Goal: Information Seeking & Learning: Compare options

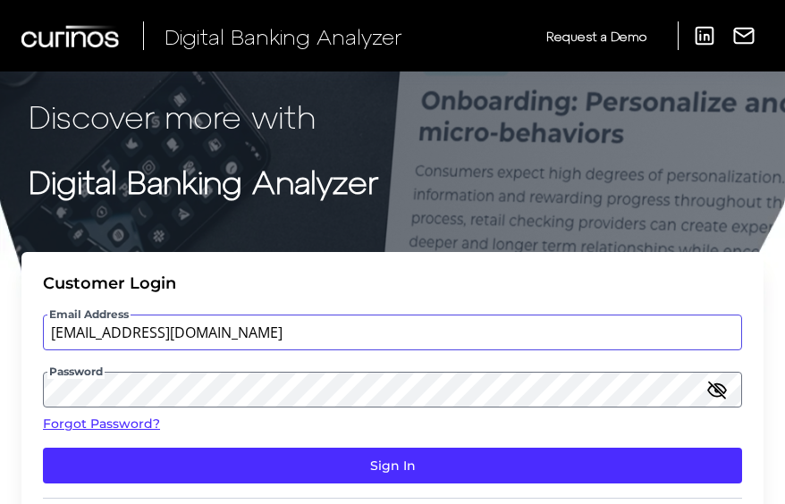
drag, startPoint x: 220, startPoint y: 334, endPoint x: 245, endPoint y: 343, distance: 26.9
click at [220, 334] on input "[EMAIL_ADDRESS][DOMAIN_NAME]" at bounding box center [392, 333] width 699 height 36
type input "[EMAIL_ADDRESS][DOMAIN_NAME]"
click at [43, 448] on button "Sign In" at bounding box center [392, 466] width 699 height 36
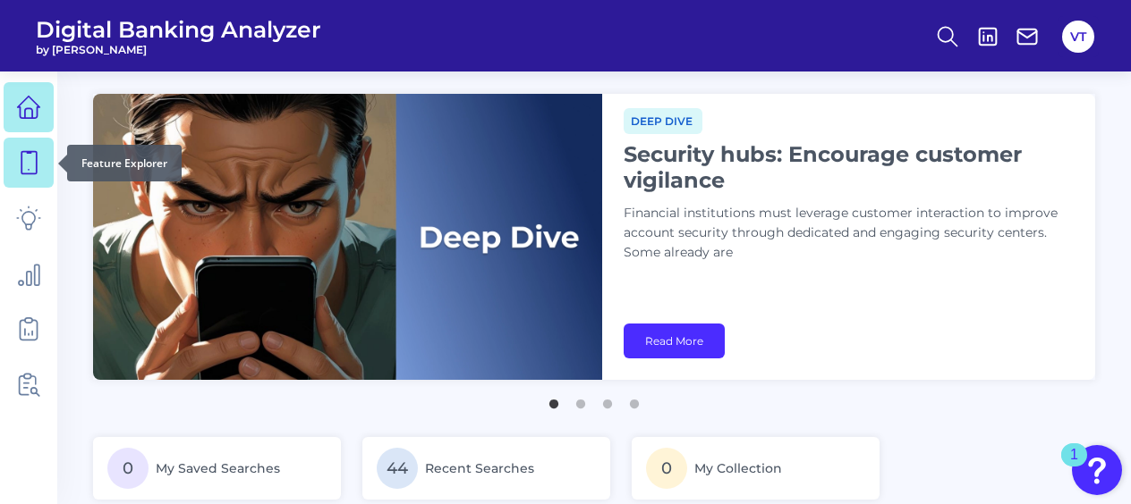
click at [17, 168] on icon at bounding box center [28, 162] width 25 height 25
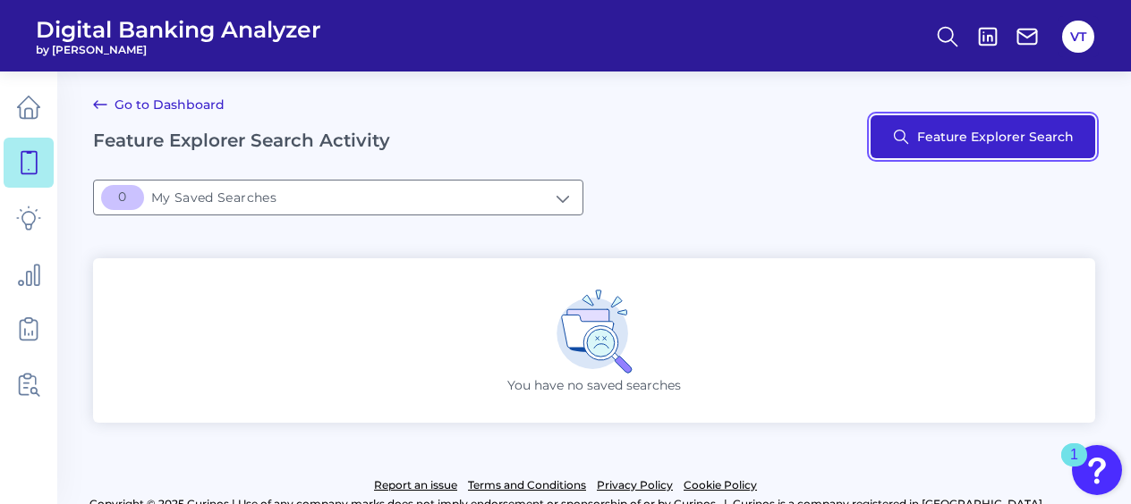
click at [792, 122] on button "Feature Explorer Search" at bounding box center [982, 136] width 225 height 43
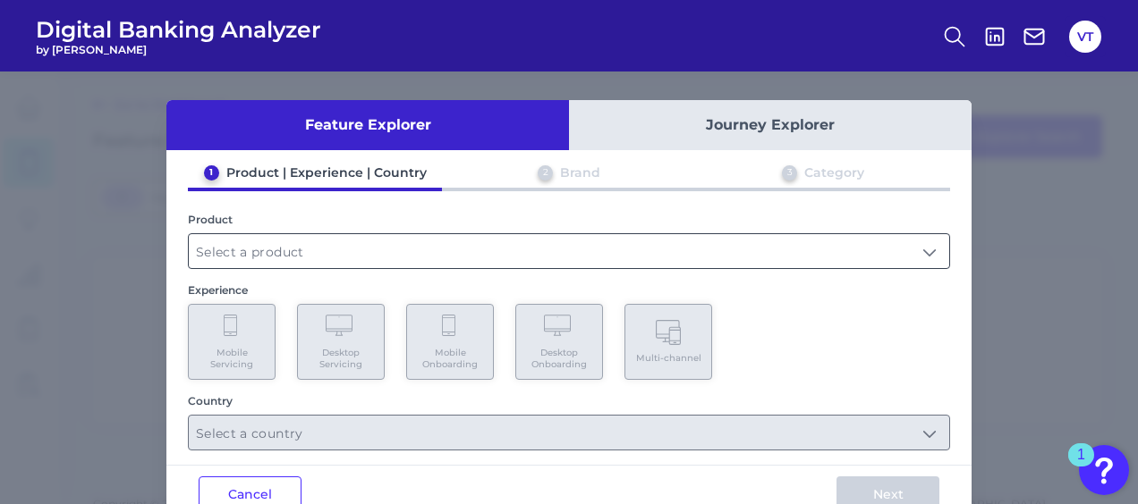
click at [449, 256] on input "text" at bounding box center [569, 251] width 760 height 34
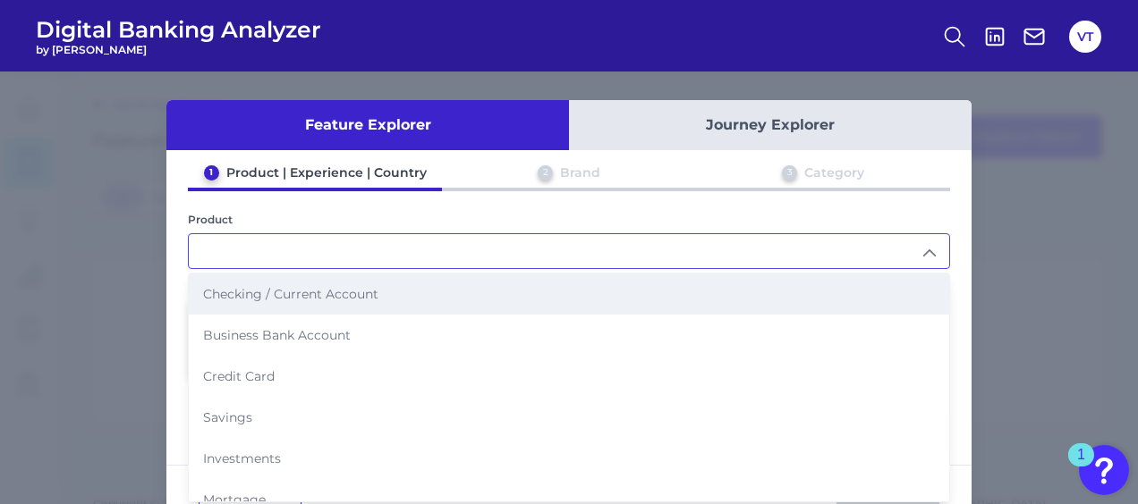
click at [416, 288] on li "Checking / Current Account" at bounding box center [569, 294] width 760 height 41
type input "Checking / Current Account"
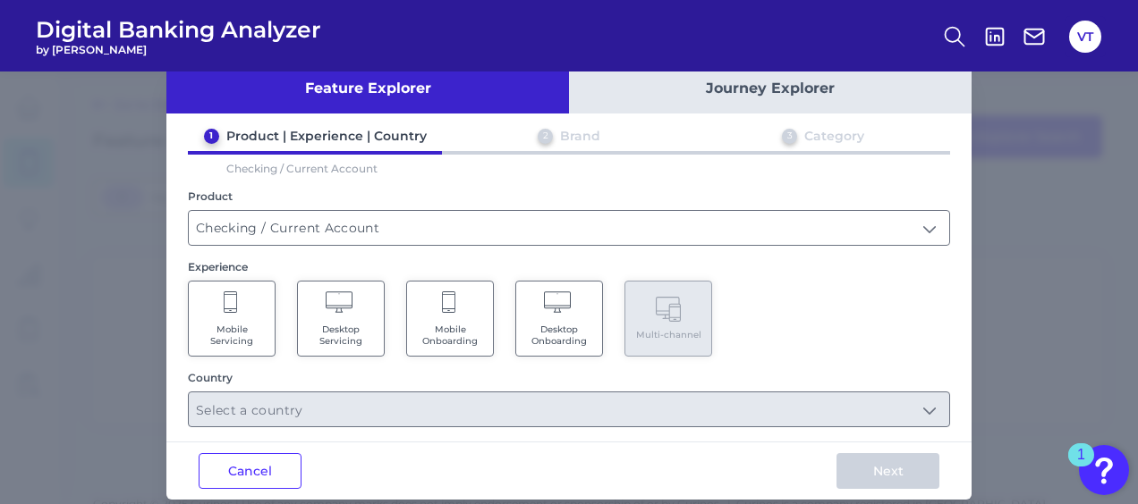
scroll to position [56, 0]
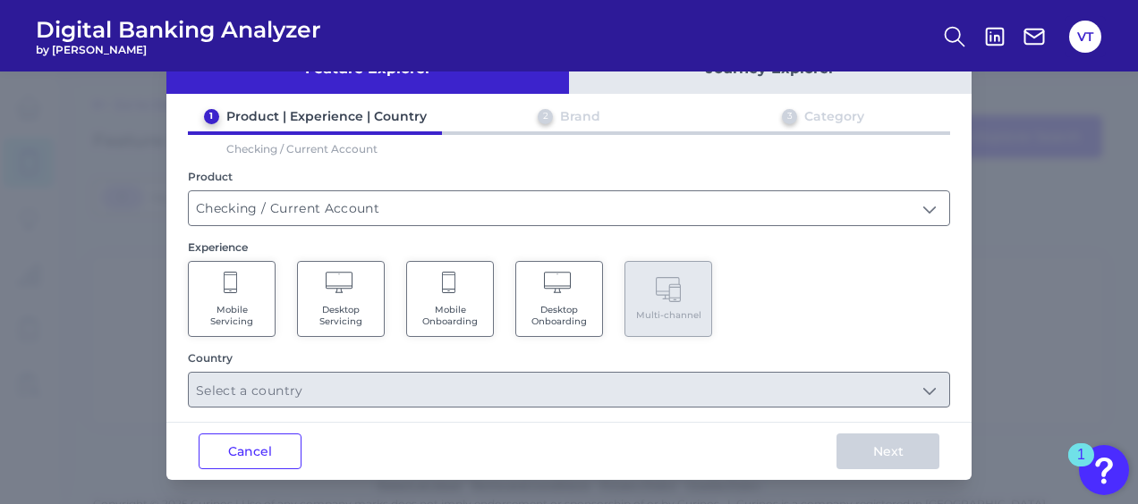
click at [438, 309] on span "Mobile Onboarding" at bounding box center [450, 315] width 68 height 23
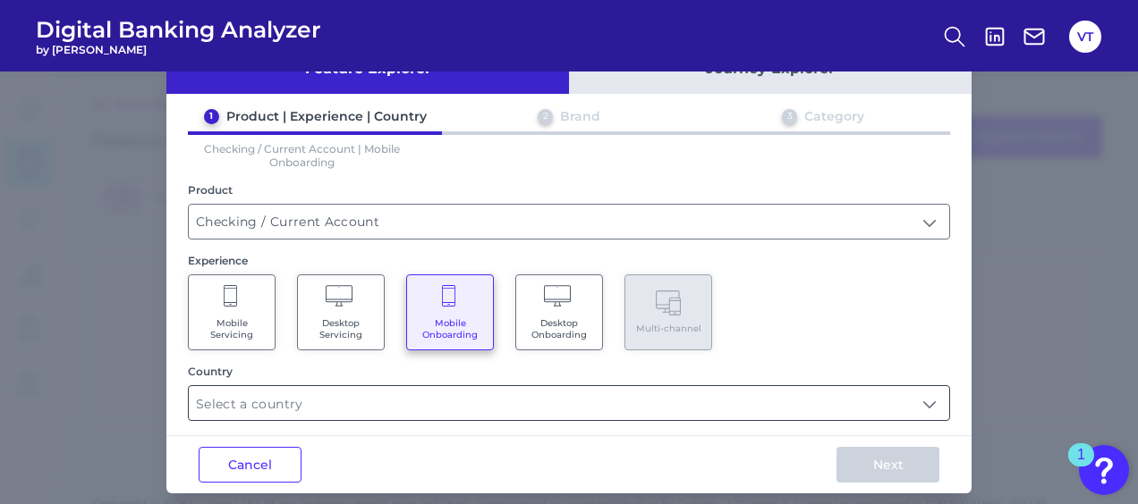
click at [440, 397] on input "text" at bounding box center [569, 403] width 760 height 34
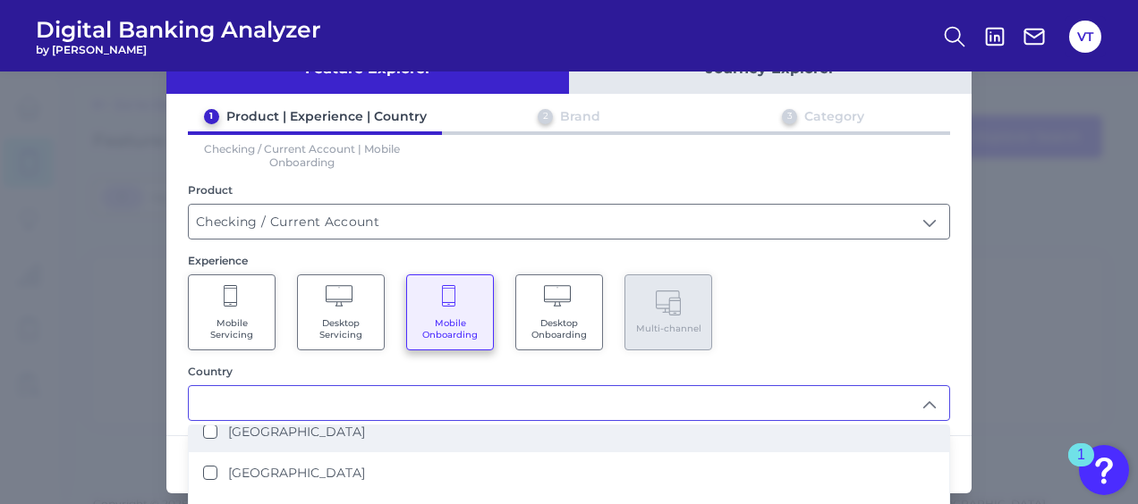
scroll to position [89, 0]
click at [388, 444] on li "[GEOGRAPHIC_DATA]" at bounding box center [569, 439] width 760 height 41
type input "[GEOGRAPHIC_DATA]"
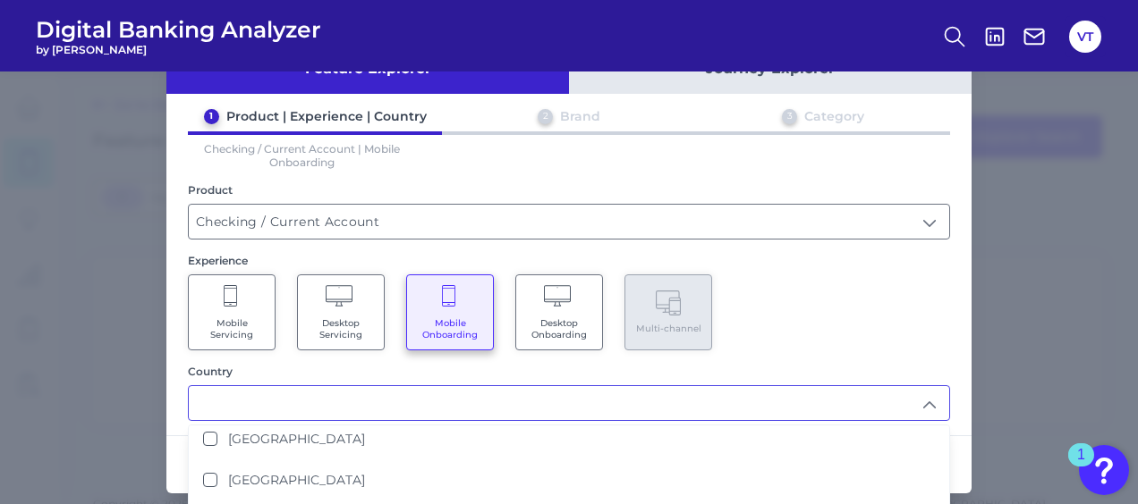
scroll to position [0, 0]
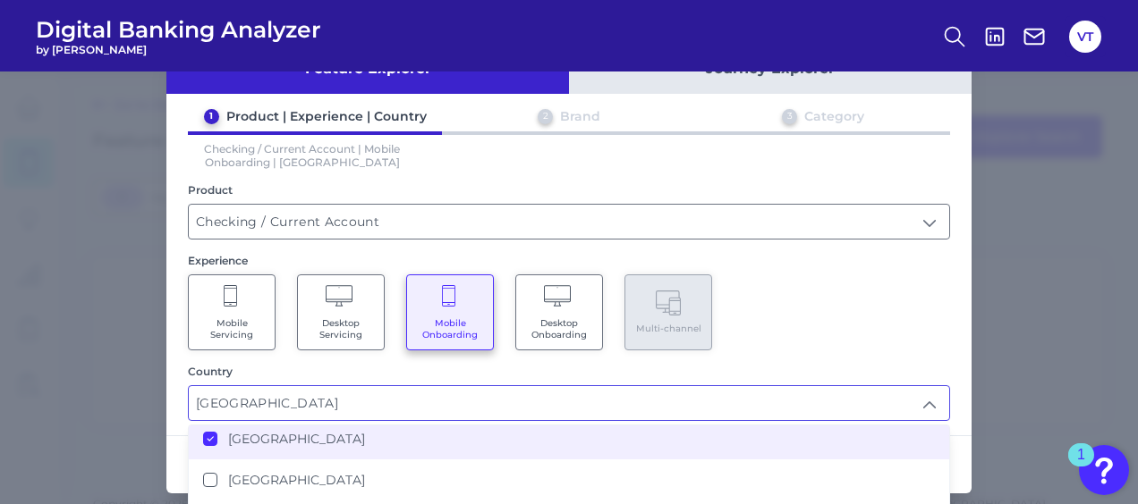
click at [786, 327] on div "Mobile Servicing Desktop Servicing Mobile Onboarding Desktop Onboarding Multi-c…" at bounding box center [569, 313] width 762 height 76
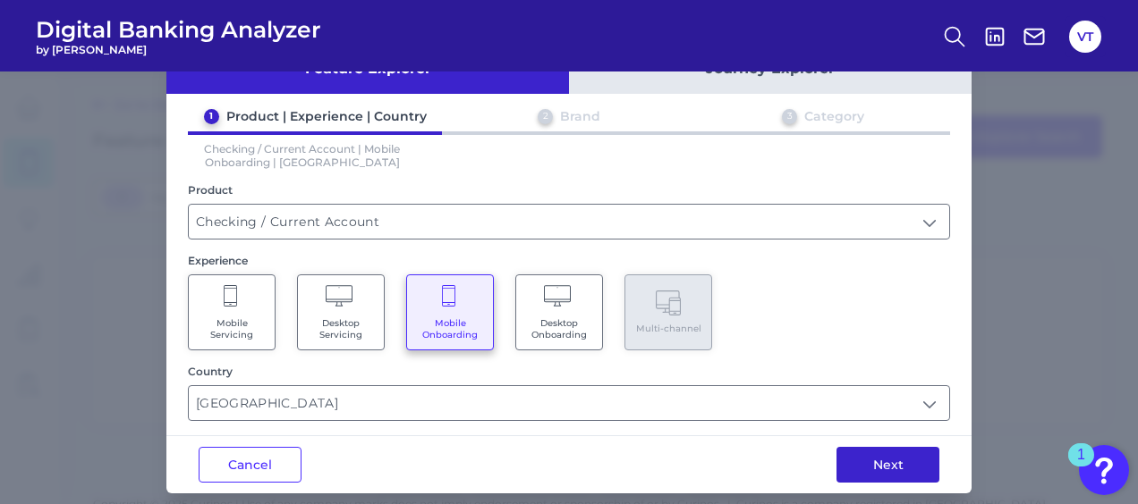
click at [792, 474] on button "Next" at bounding box center [887, 465] width 103 height 36
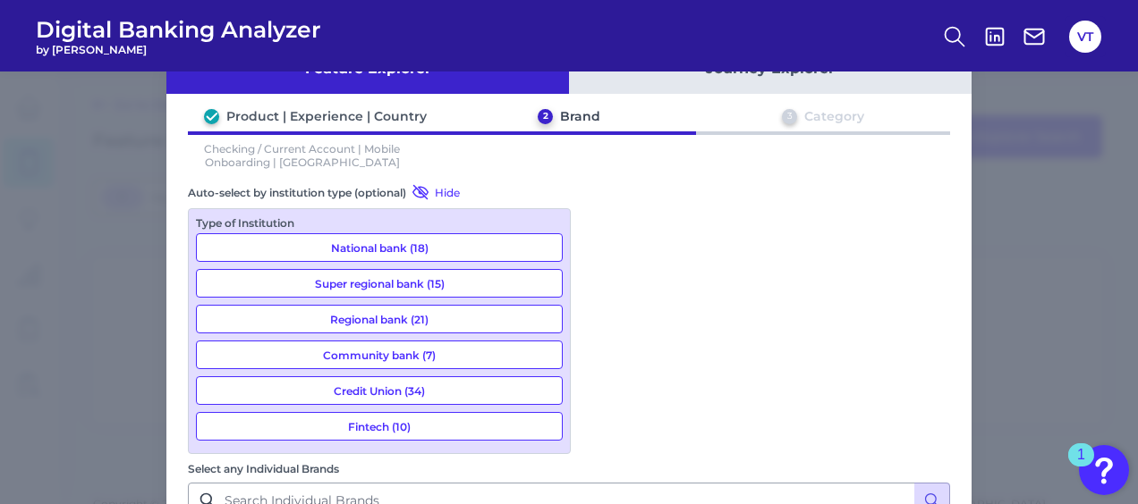
scroll to position [1431, 0]
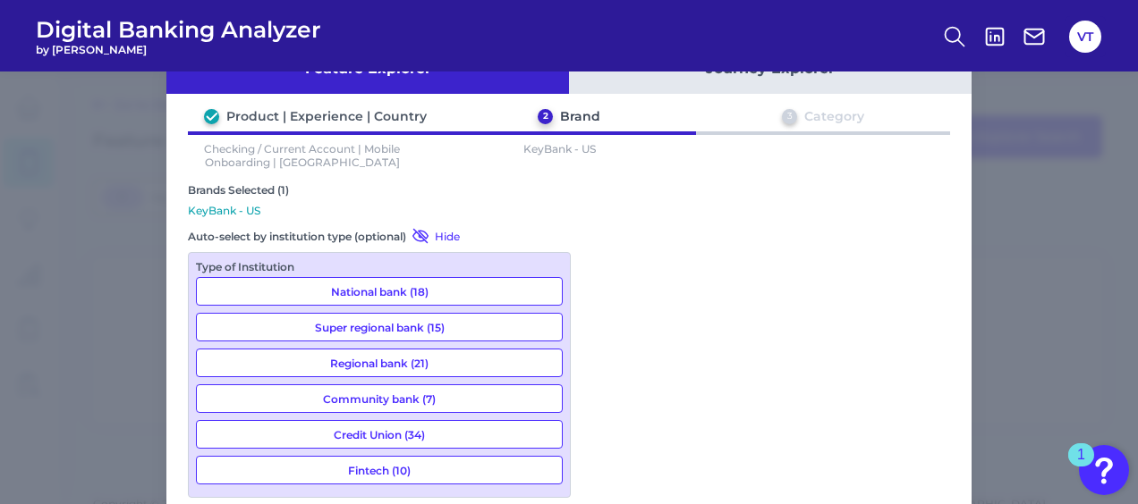
click at [792, 374] on div "Product | Experience | Country 2 Brand 3 Category Checking / Current Account | …" at bounding box center [568, 460] width 805 height 705
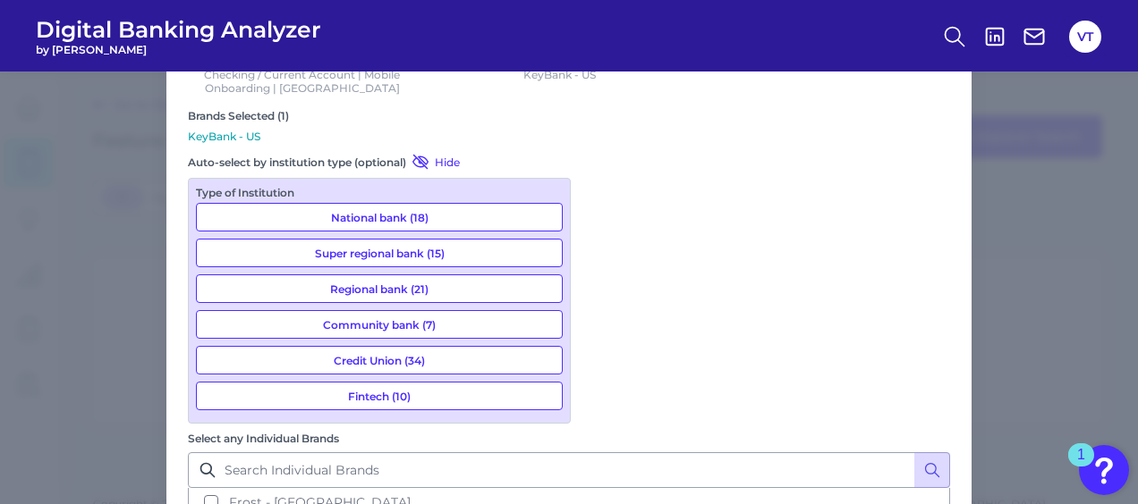
scroll to position [186, 0]
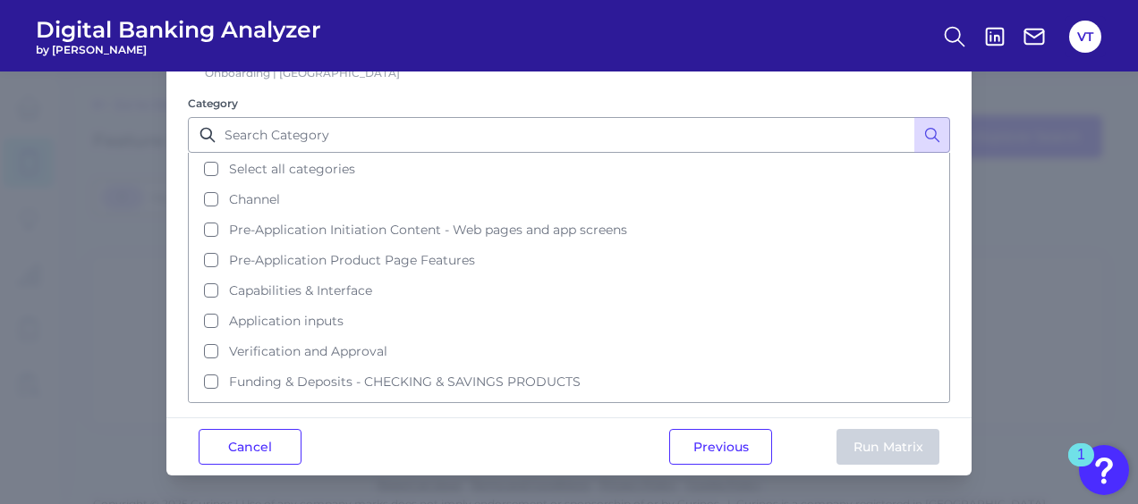
scroll to position [0, 0]
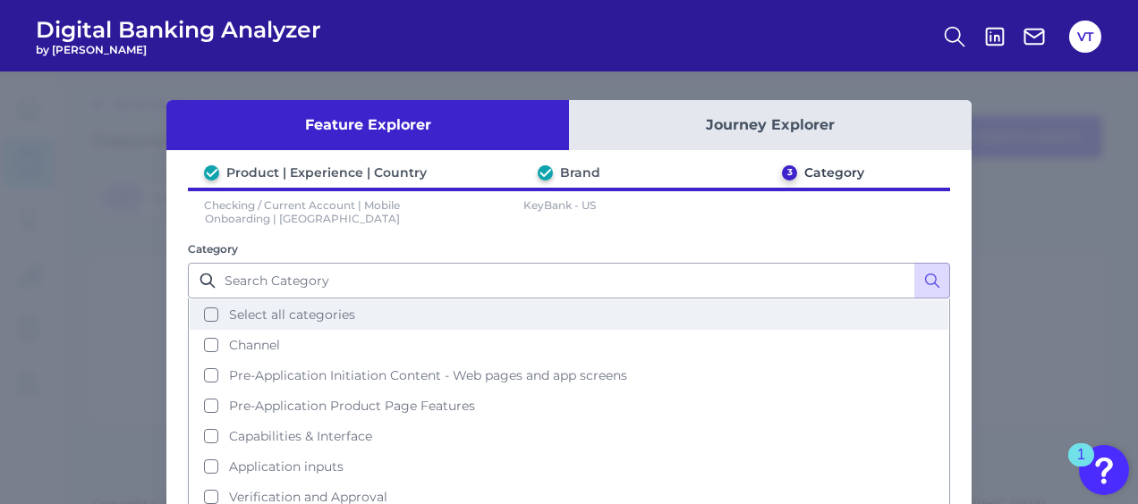
click at [335, 313] on span "Select all categories" at bounding box center [292, 315] width 126 height 16
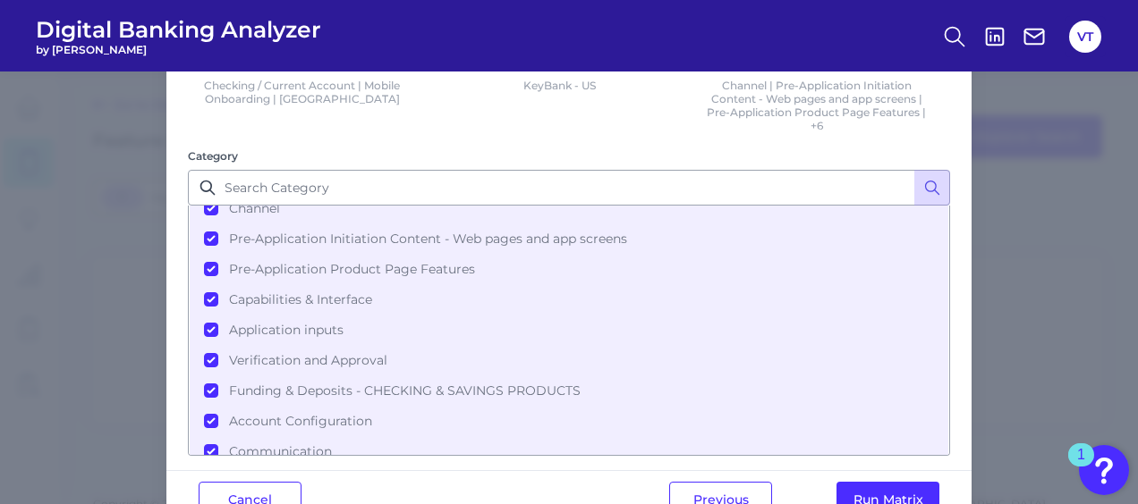
scroll to position [169, 0]
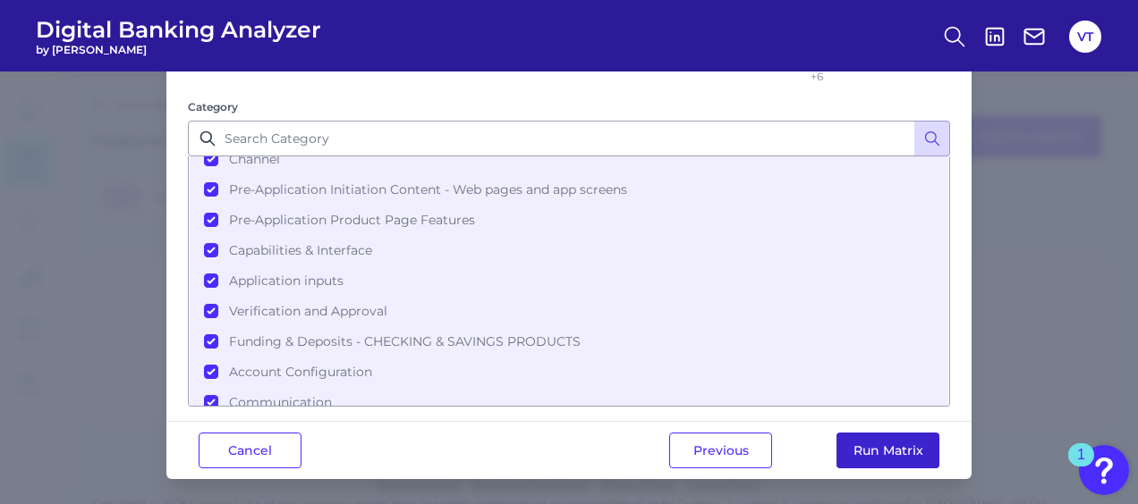
click at [792, 444] on button "Run Matrix" at bounding box center [887, 451] width 103 height 36
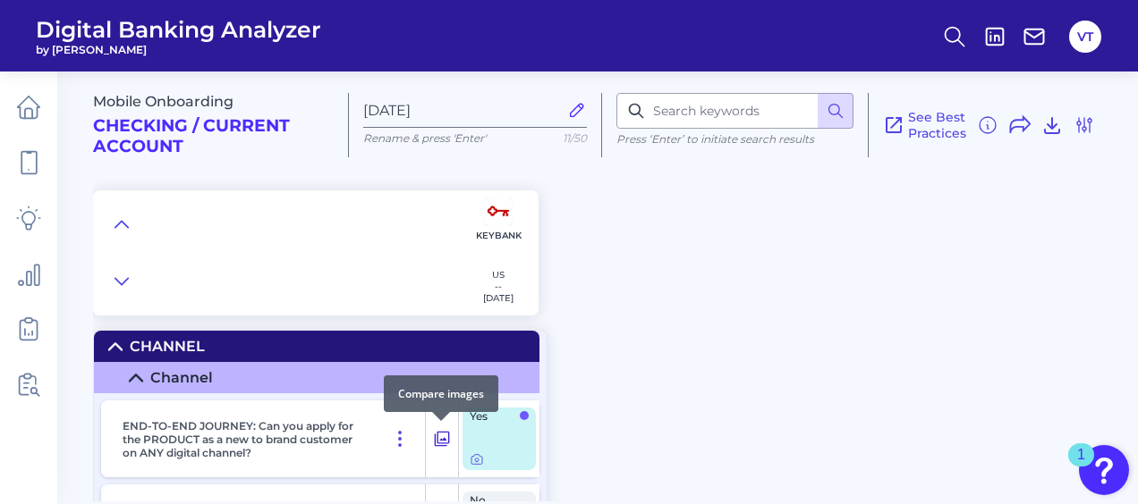
click at [447, 431] on icon at bounding box center [442, 438] width 18 height 21
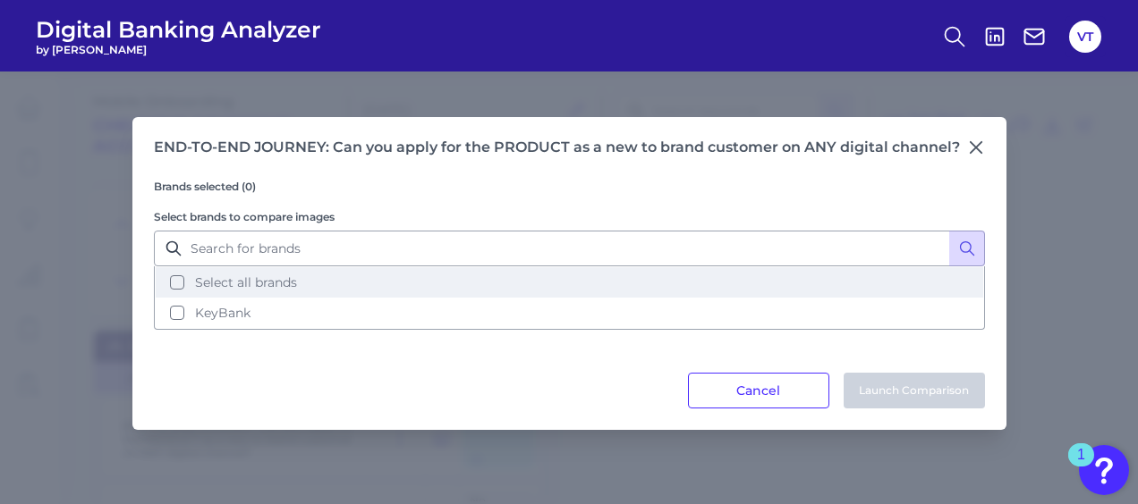
click at [265, 287] on span "Select all brands" at bounding box center [246, 283] width 102 height 16
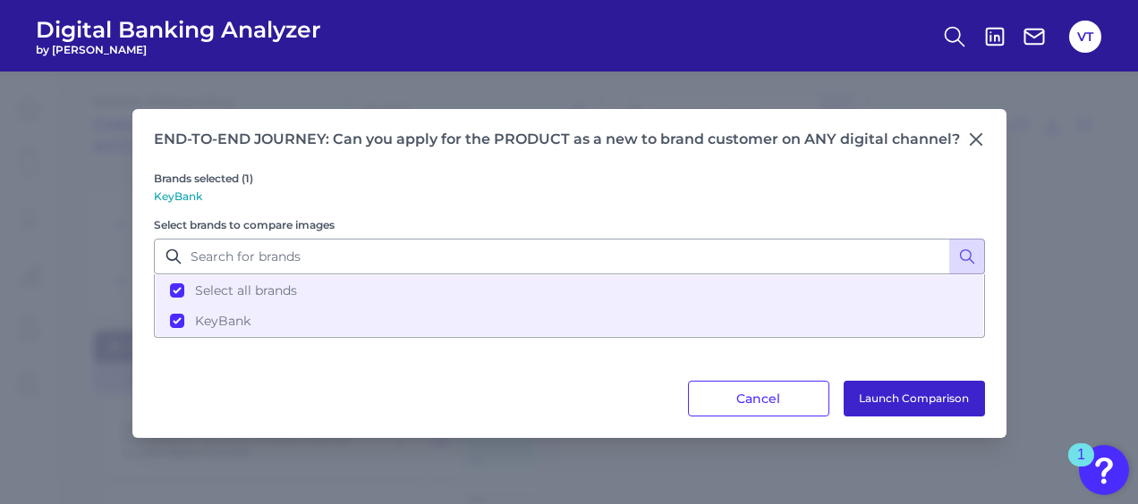
click at [792, 394] on button "Launch Comparison" at bounding box center [913, 399] width 141 height 36
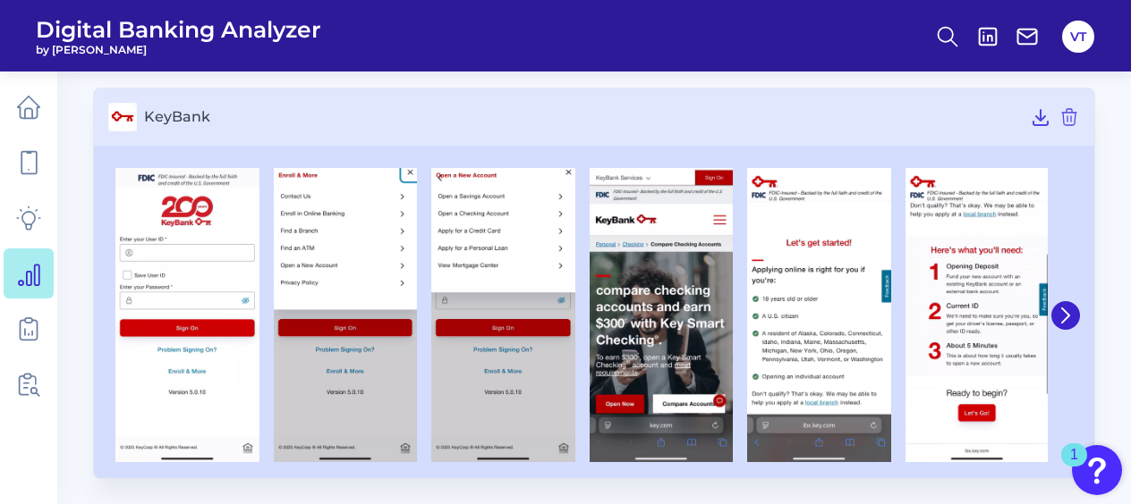
scroll to position [104, 0]
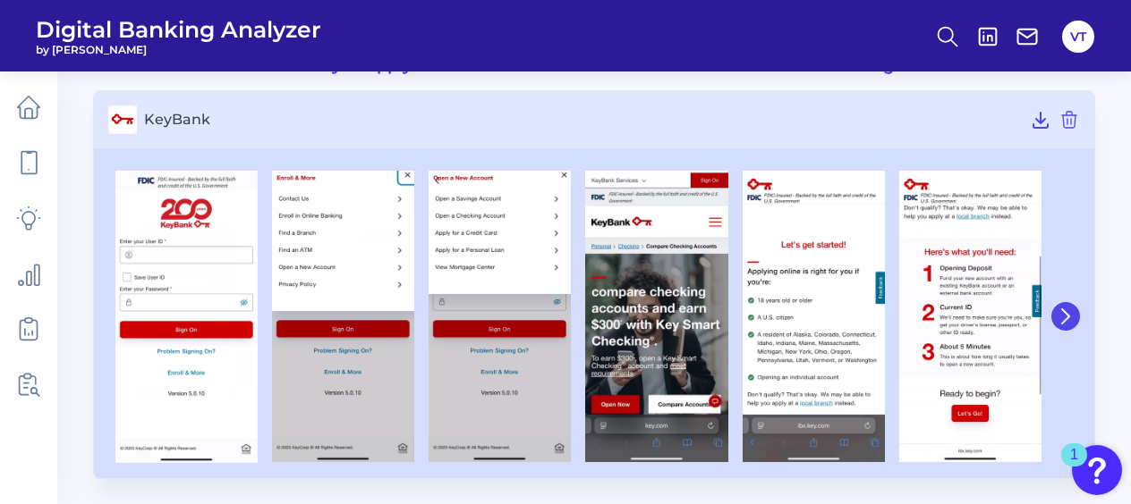
click at [1060, 317] on icon at bounding box center [1065, 317] width 16 height 16
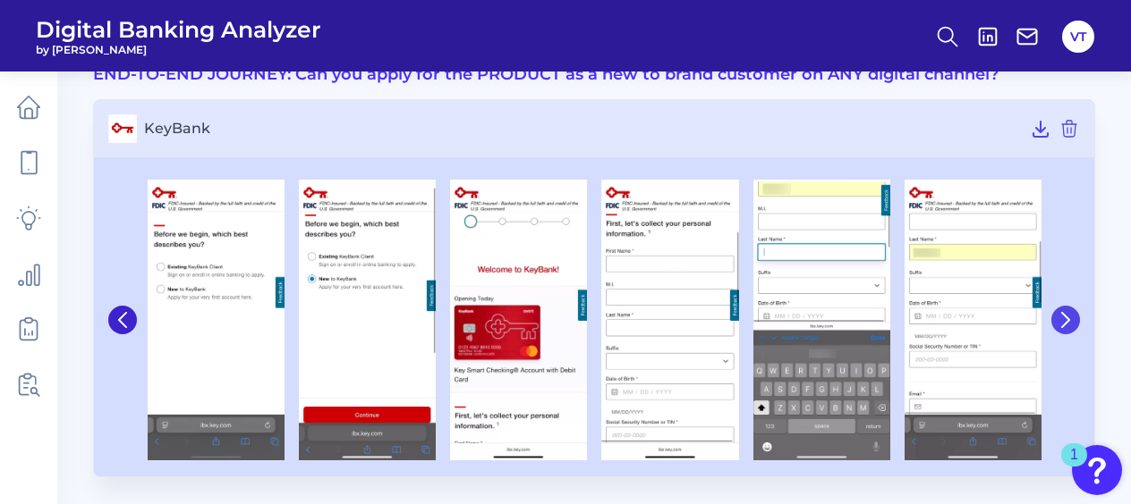
scroll to position [93, 0]
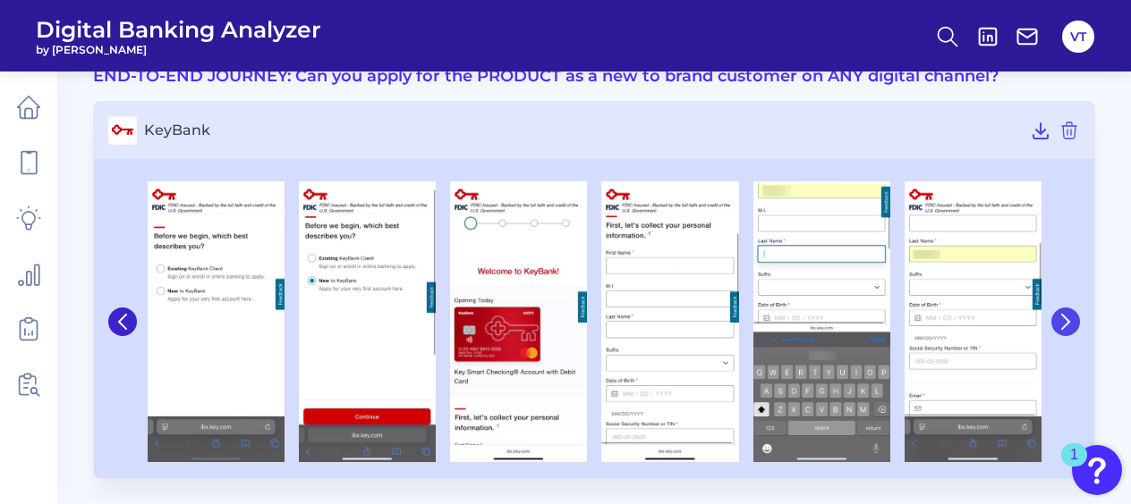
click at [1064, 326] on icon at bounding box center [1065, 322] width 7 height 14
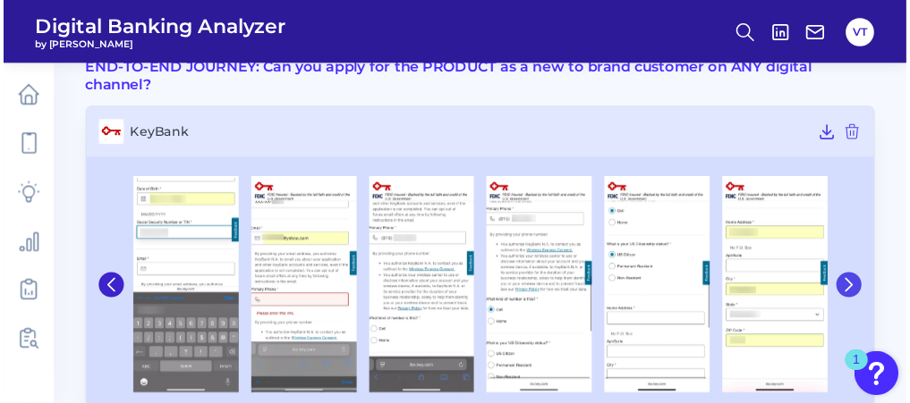
scroll to position [94, 0]
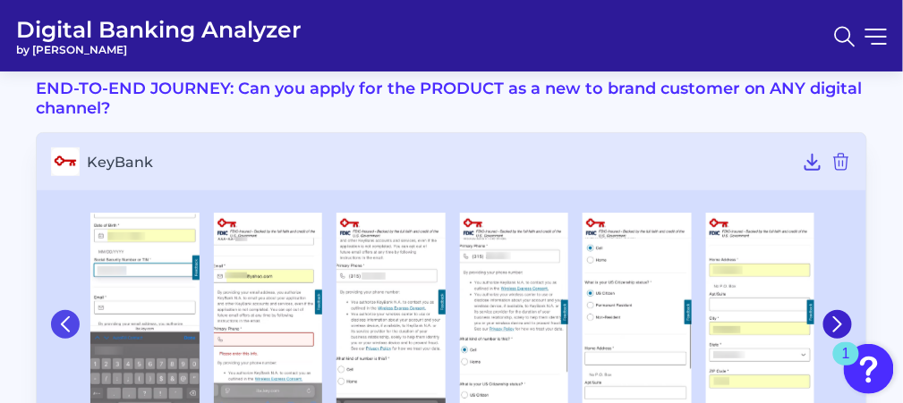
click at [61, 321] on icon at bounding box center [65, 325] width 16 height 16
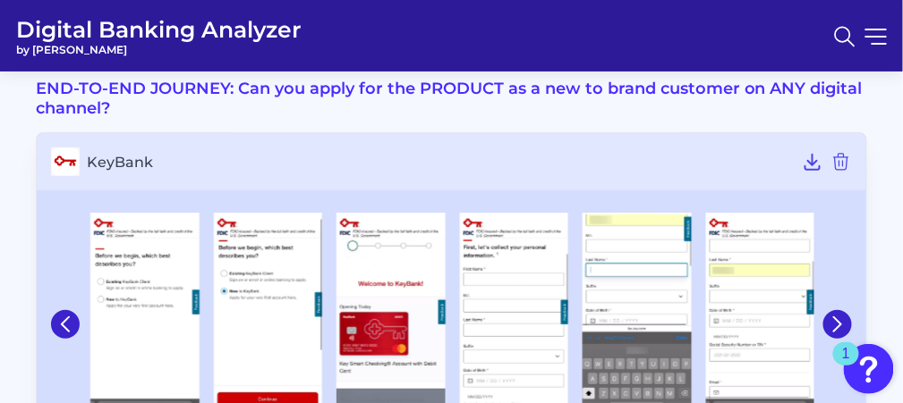
click at [347, 275] on img at bounding box center [390, 324] width 109 height 223
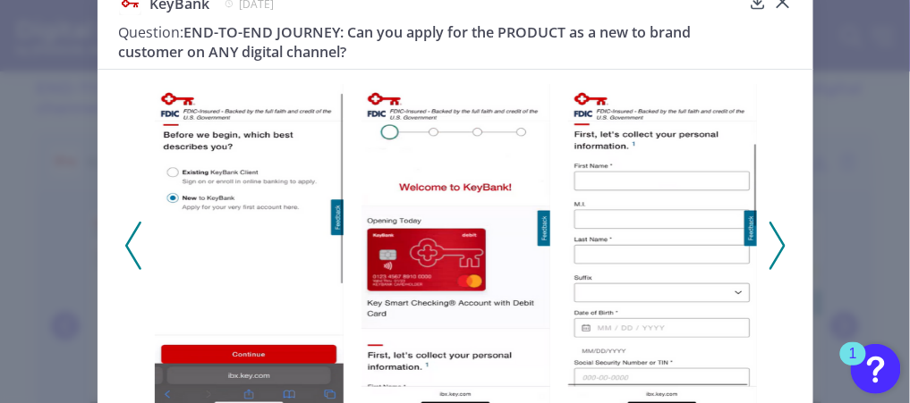
click at [769, 236] on icon at bounding box center [777, 246] width 16 height 48
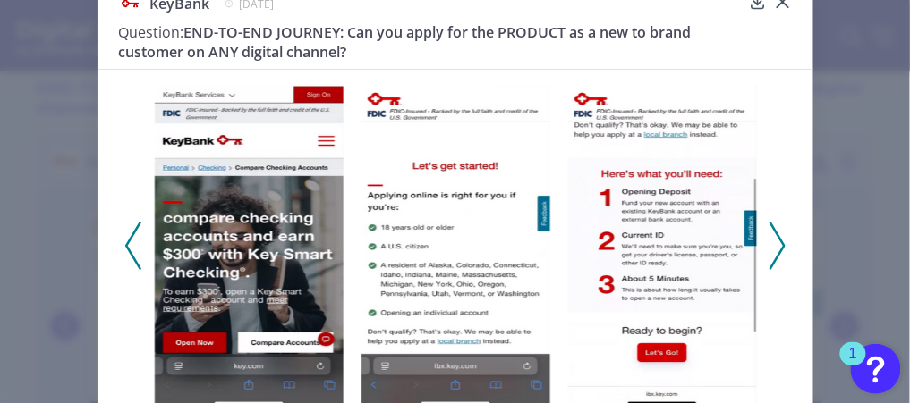
click at [775, 241] on icon at bounding box center [777, 246] width 16 height 48
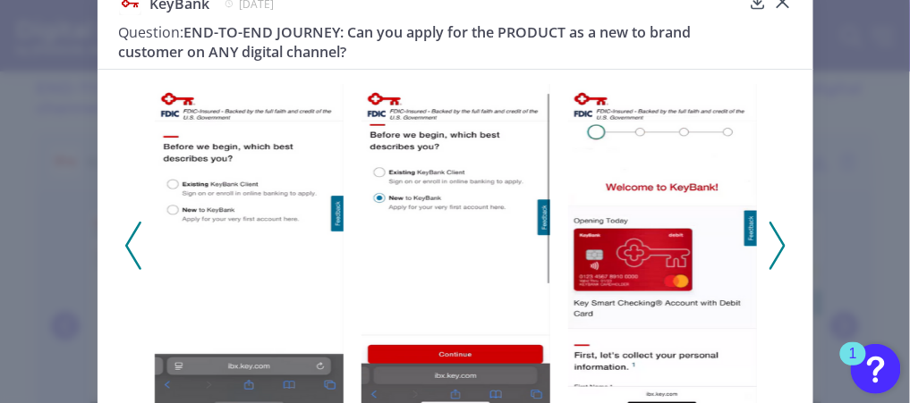
click at [776, 244] on icon at bounding box center [777, 246] width 16 height 48
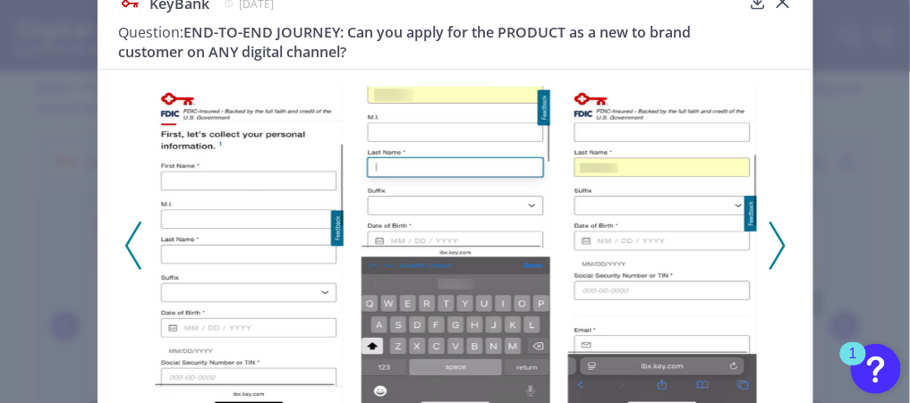
click at [776, 244] on icon at bounding box center [777, 246] width 16 height 48
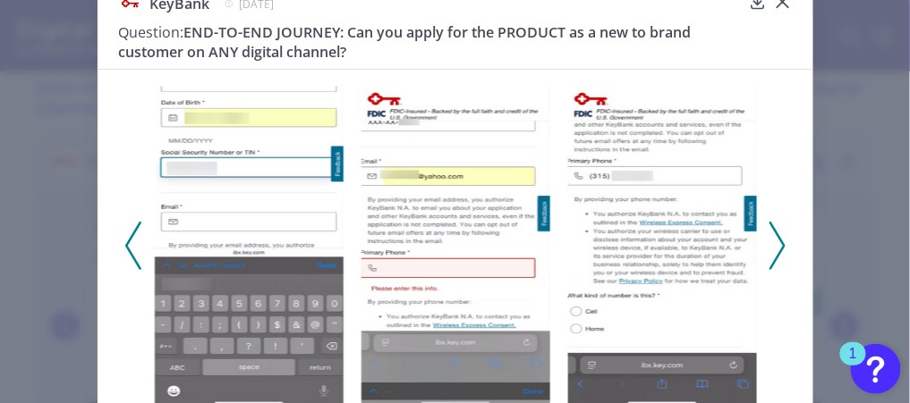
click at [772, 246] on icon at bounding box center [777, 246] width 16 height 48
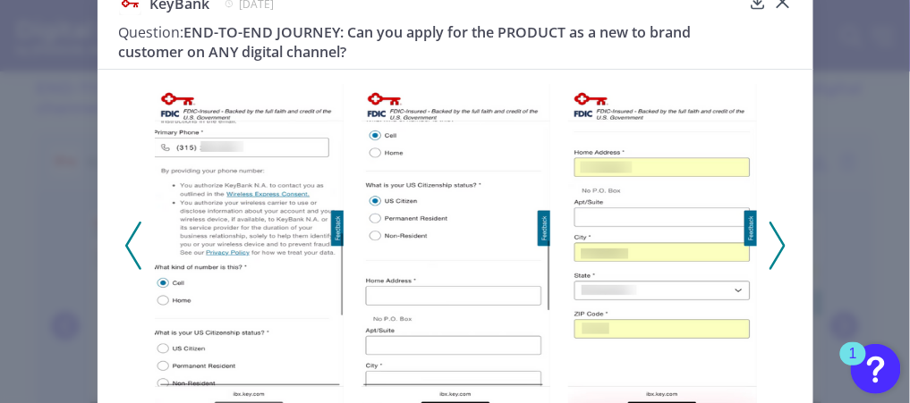
click at [772, 246] on icon at bounding box center [777, 246] width 16 height 48
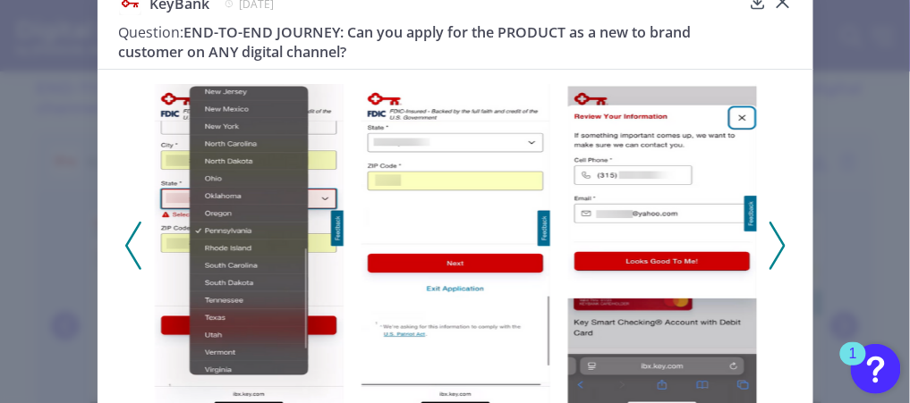
click at [772, 254] on icon at bounding box center [777, 246] width 16 height 48
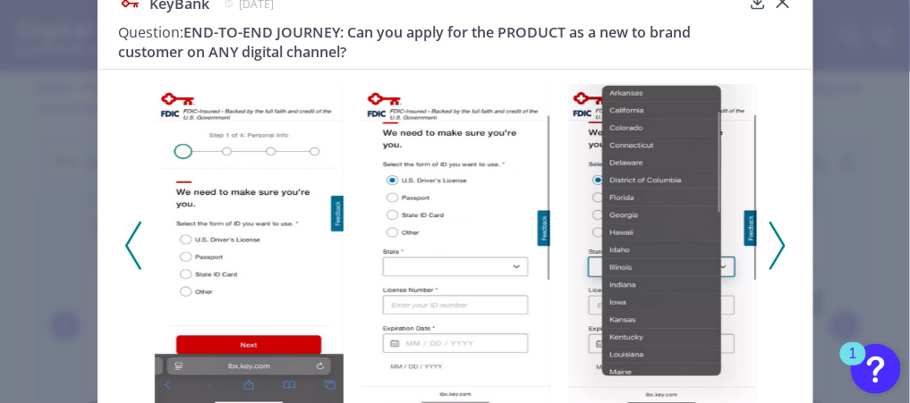
click at [125, 243] on icon at bounding box center [133, 246] width 16 height 48
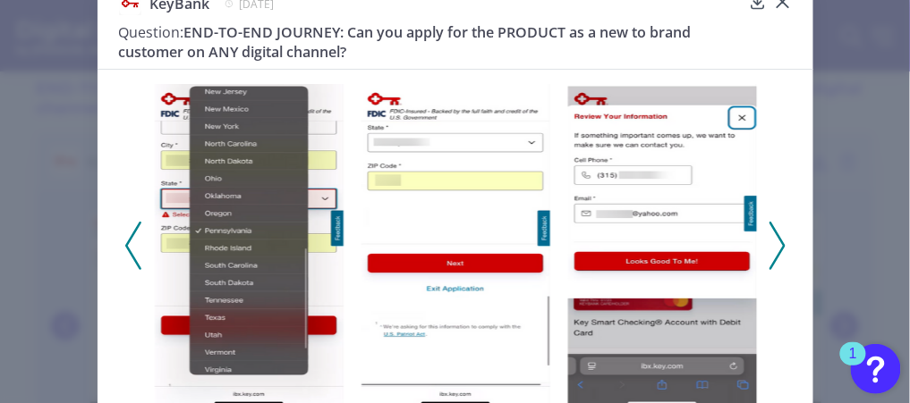
click at [777, 234] on icon at bounding box center [777, 246] width 16 height 48
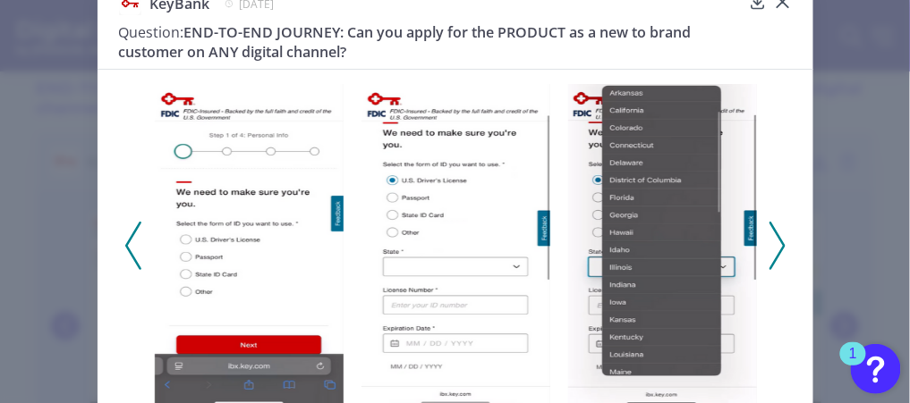
click at [777, 242] on polyline at bounding box center [776, 246] width 13 height 46
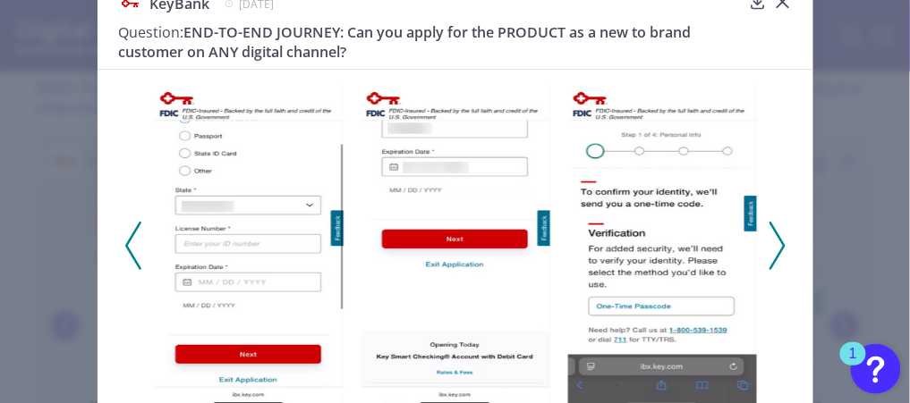
click at [773, 242] on icon at bounding box center [777, 246] width 16 height 48
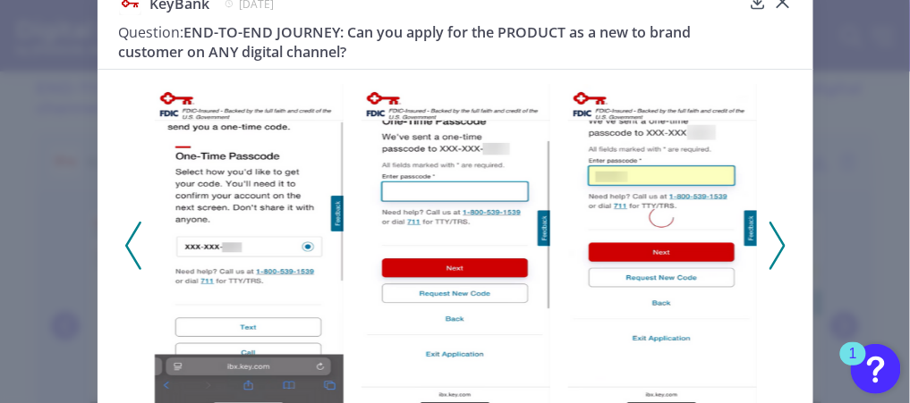
click at [777, 234] on icon at bounding box center [777, 246] width 16 height 48
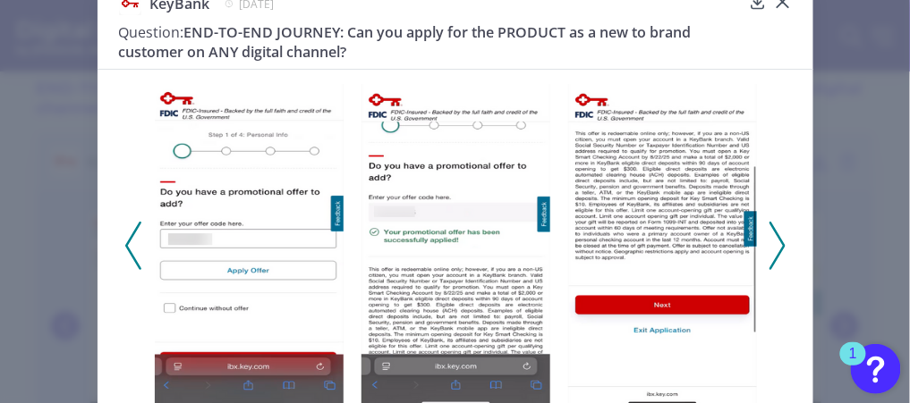
click at [777, 234] on icon at bounding box center [777, 246] width 16 height 48
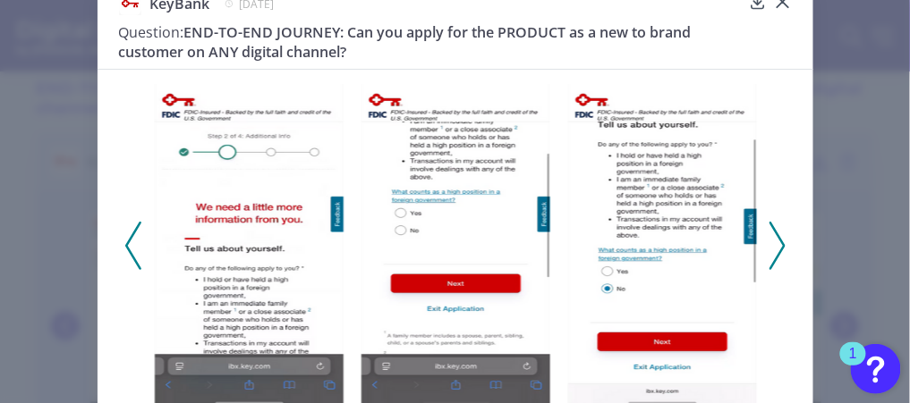
click at [782, 249] on button at bounding box center [777, 246] width 18 height 48
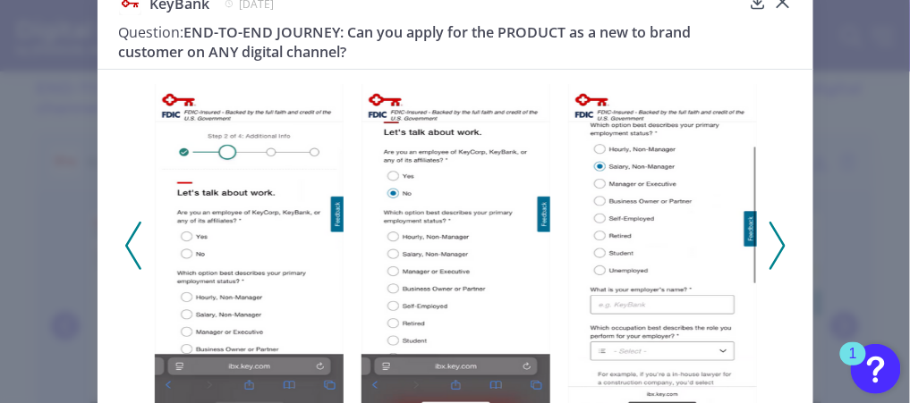
click at [782, 244] on button at bounding box center [777, 246] width 18 height 48
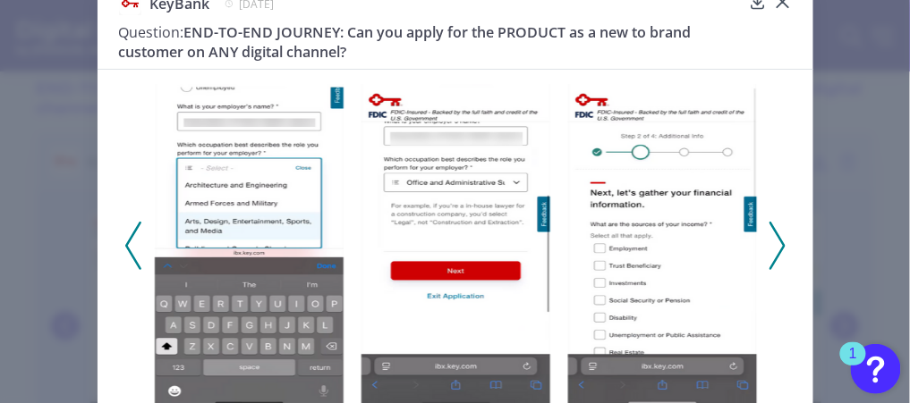
click at [782, 244] on button at bounding box center [777, 246] width 18 height 48
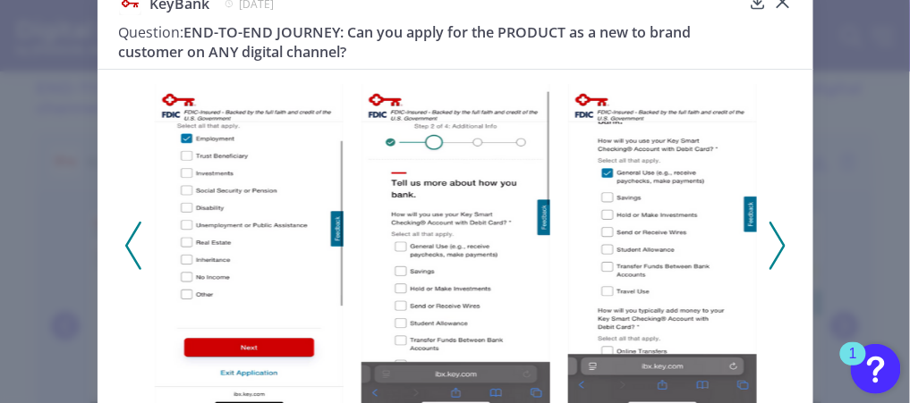
click at [782, 244] on button at bounding box center [777, 246] width 18 height 48
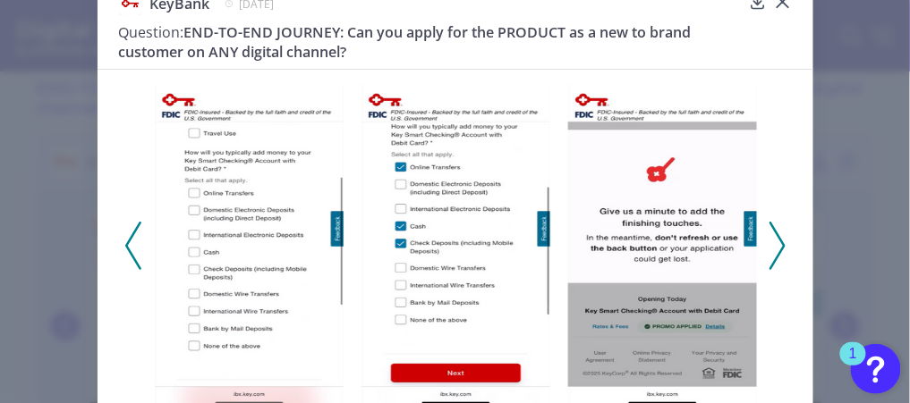
click at [782, 244] on button at bounding box center [777, 246] width 18 height 48
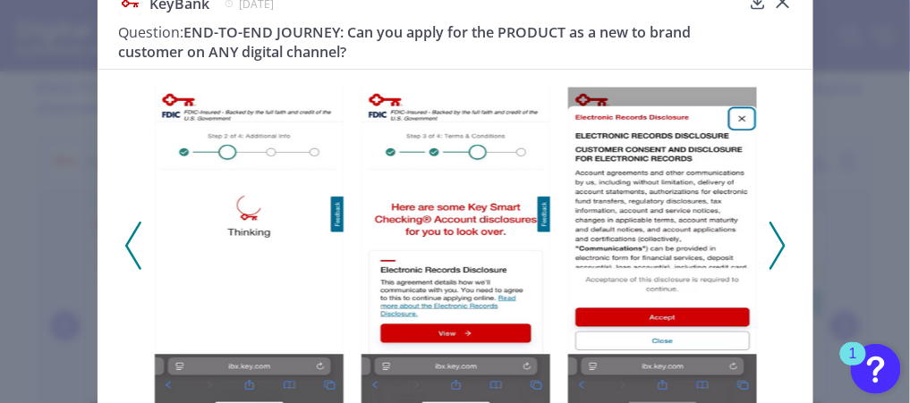
click at [103, 248] on div at bounding box center [455, 240] width 716 height 343
click at [119, 238] on div at bounding box center [455, 240] width 716 height 343
click at [131, 241] on icon at bounding box center [133, 246] width 16 height 48
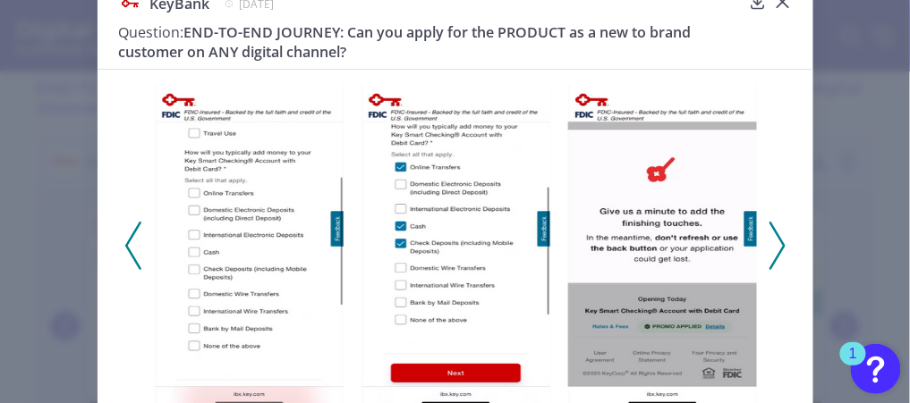
click at [778, 242] on polyline at bounding box center [776, 246] width 13 height 46
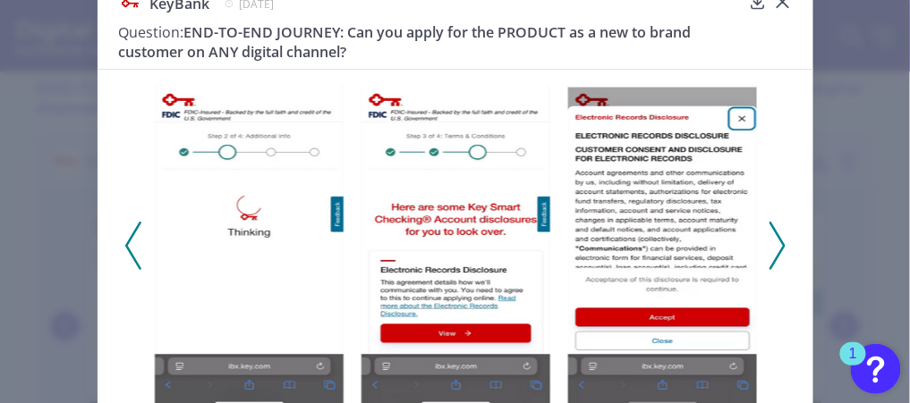
click at [776, 241] on polyline at bounding box center [776, 246] width 13 height 46
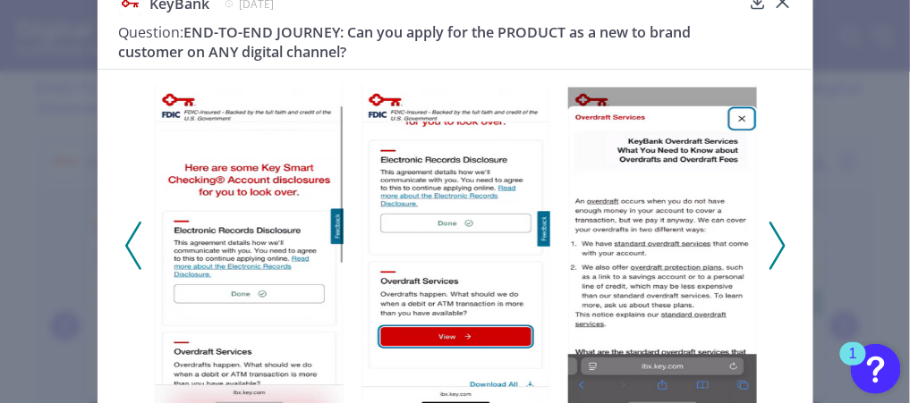
click at [776, 241] on polyline at bounding box center [776, 246] width 13 height 46
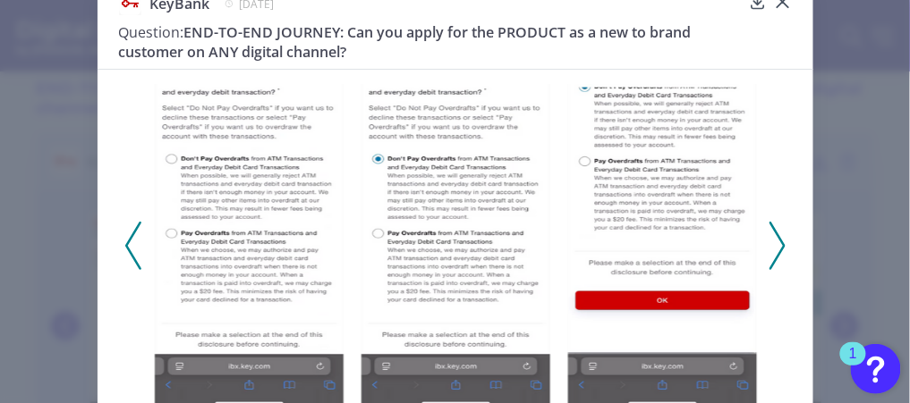
click at [776, 241] on polyline at bounding box center [776, 246] width 13 height 46
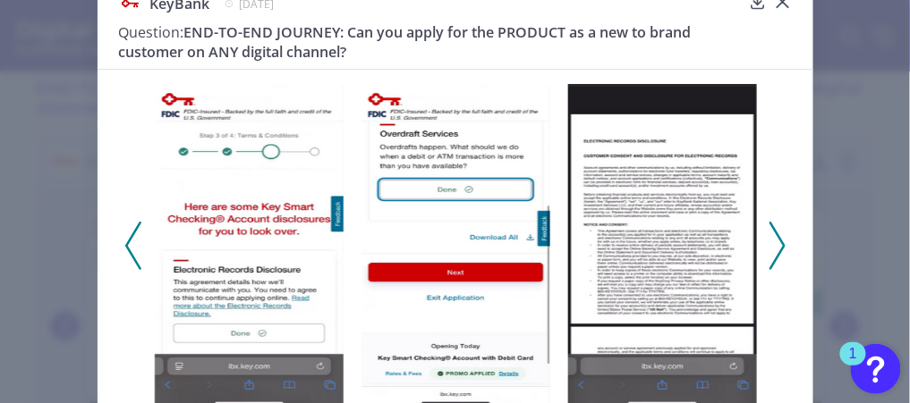
click at [776, 241] on polyline at bounding box center [776, 246] width 13 height 46
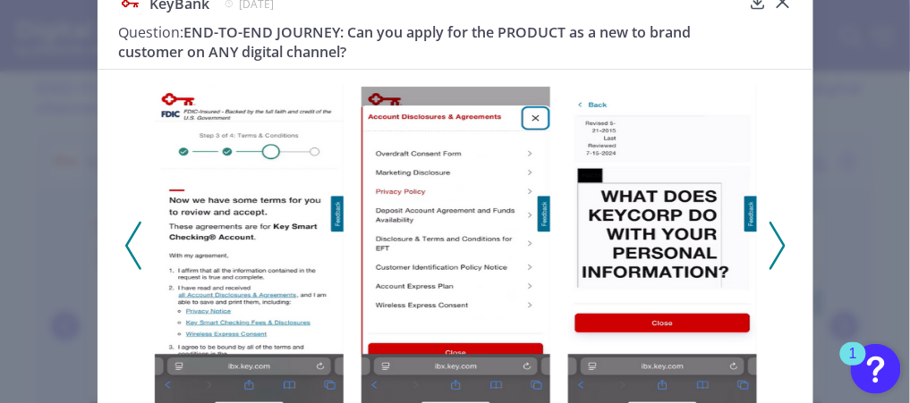
click at [776, 241] on polyline at bounding box center [776, 246] width 13 height 46
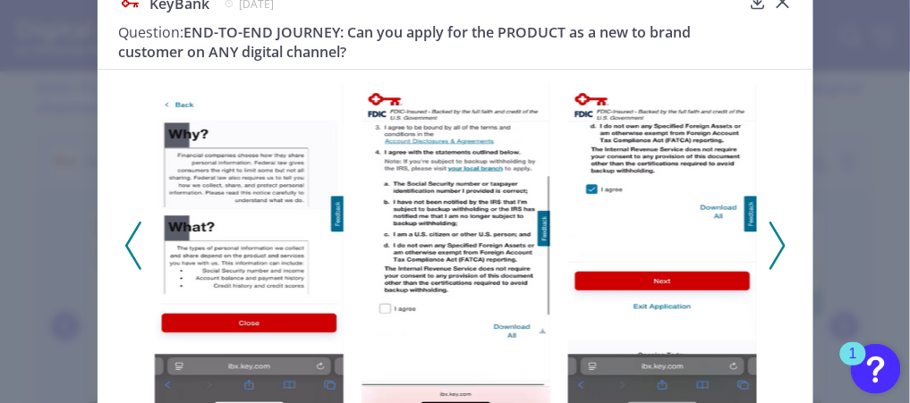
click at [776, 241] on polyline at bounding box center [776, 246] width 13 height 46
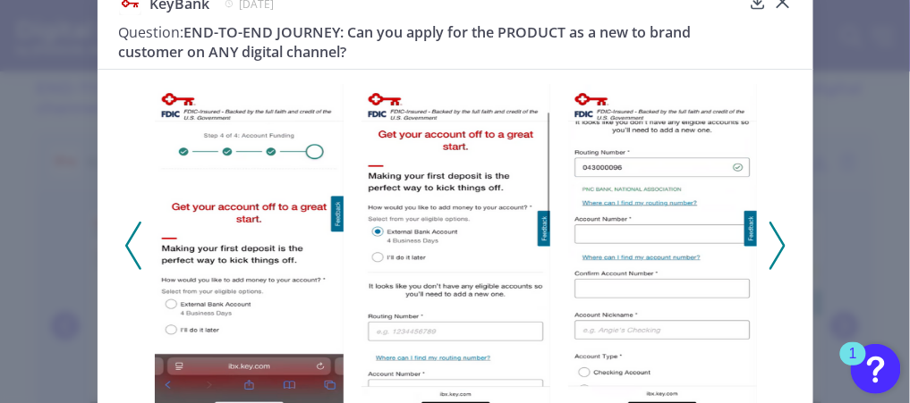
click at [776, 250] on polyline at bounding box center [776, 246] width 13 height 46
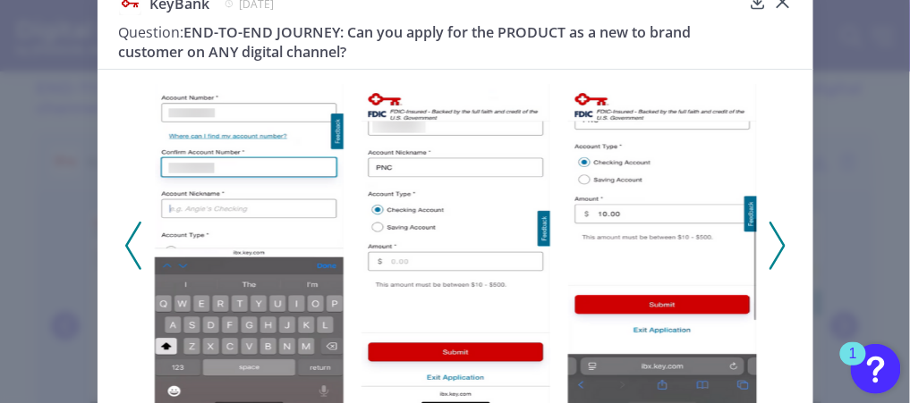
click at [776, 250] on polyline at bounding box center [776, 246] width 13 height 46
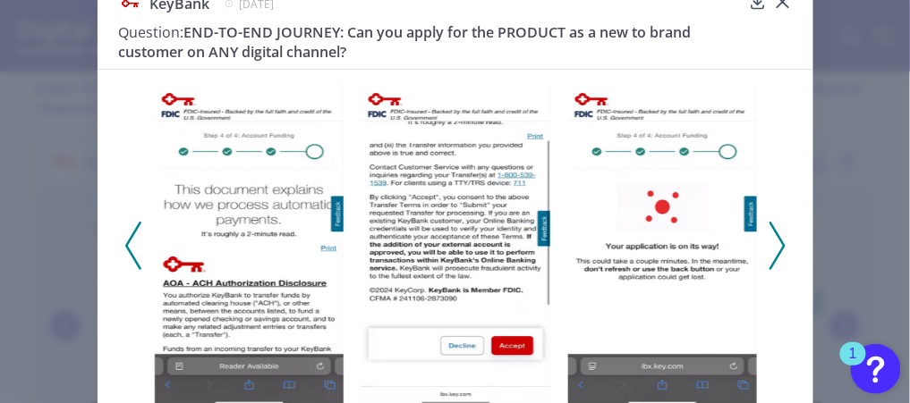
click at [776, 250] on polyline at bounding box center [776, 246] width 13 height 46
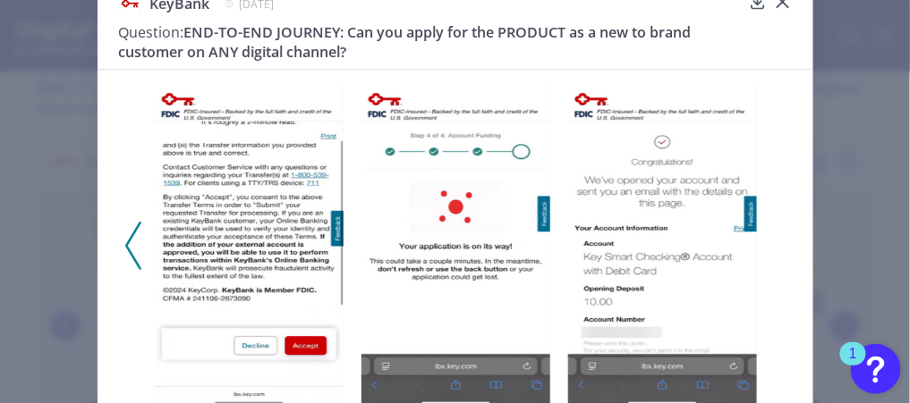
click at [126, 247] on polyline at bounding box center [132, 246] width 13 height 46
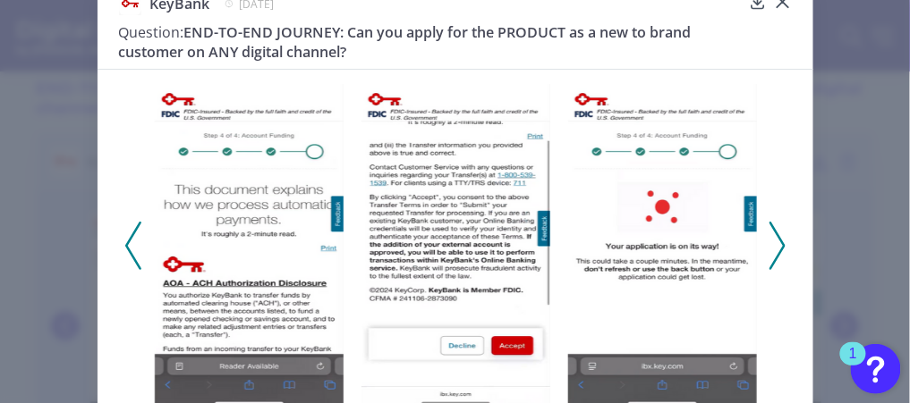
click at [126, 247] on polyline at bounding box center [132, 246] width 13 height 46
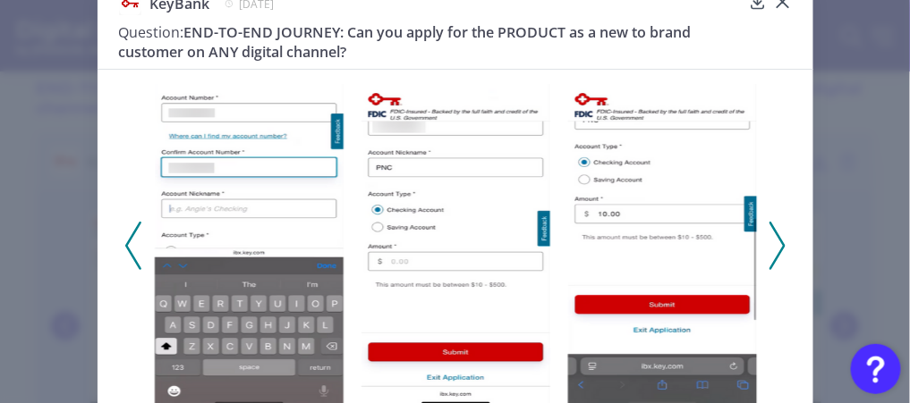
click at [126, 247] on polyline at bounding box center [132, 246] width 13 height 46
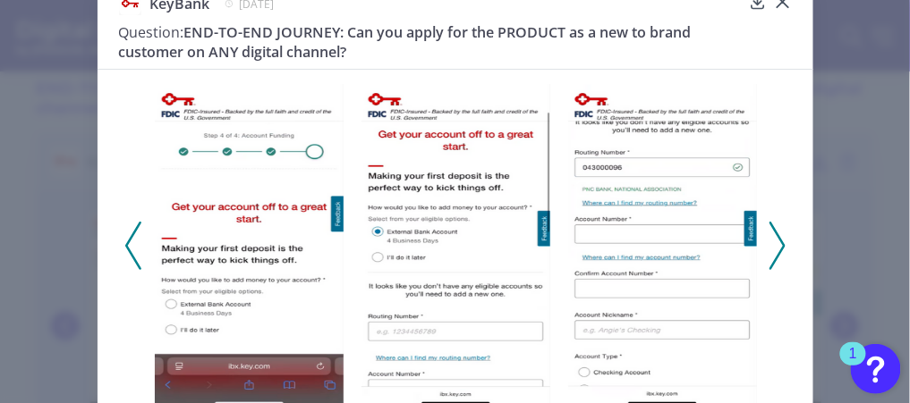
click at [126, 247] on polyline at bounding box center [132, 246] width 13 height 46
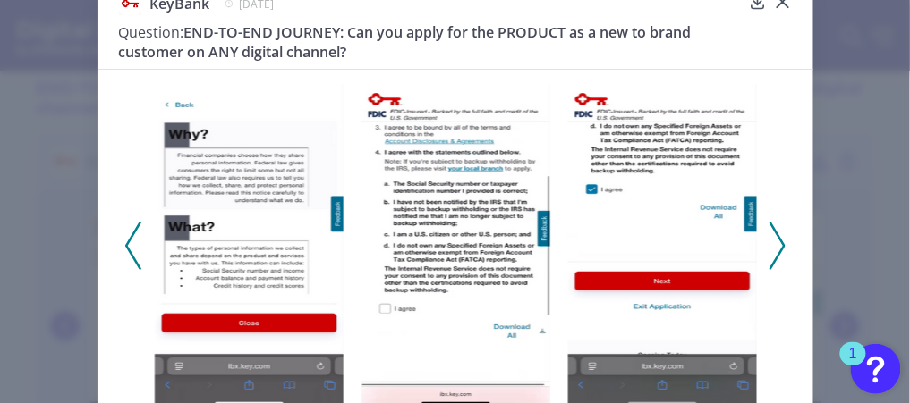
click at [126, 247] on polyline at bounding box center [132, 246] width 13 height 46
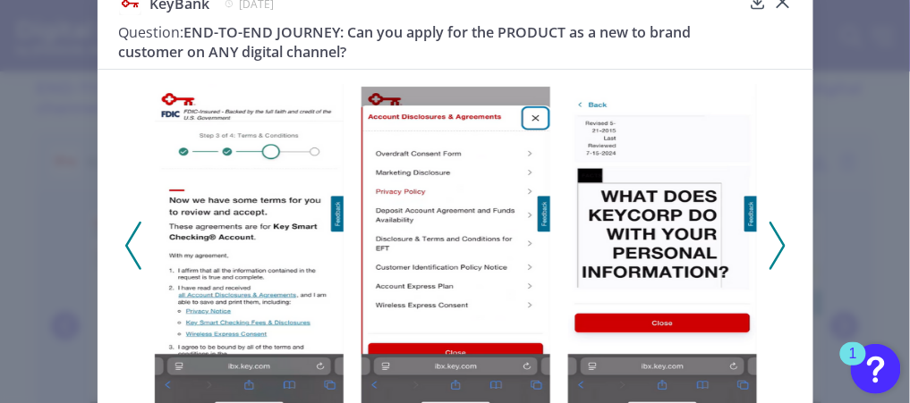
click at [126, 247] on polyline at bounding box center [132, 246] width 13 height 46
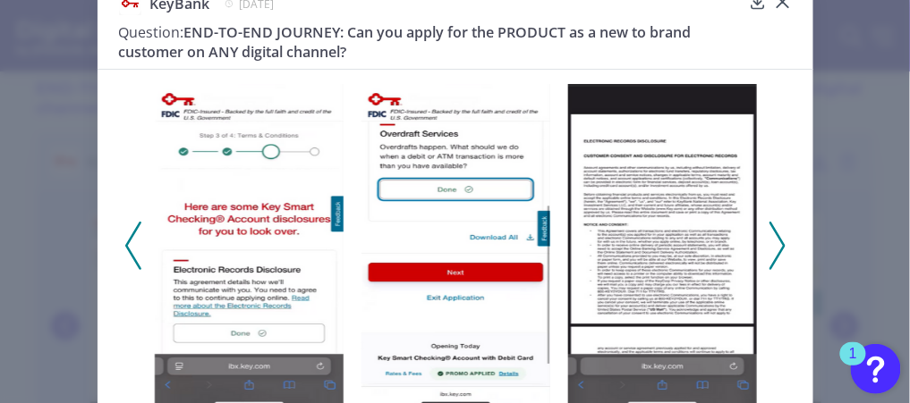
click at [126, 247] on polyline at bounding box center [132, 246] width 13 height 46
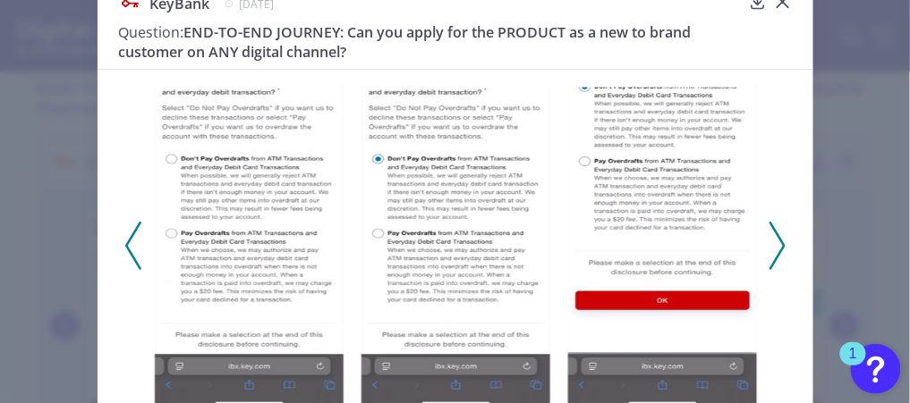
click at [126, 247] on polyline at bounding box center [132, 246] width 13 height 46
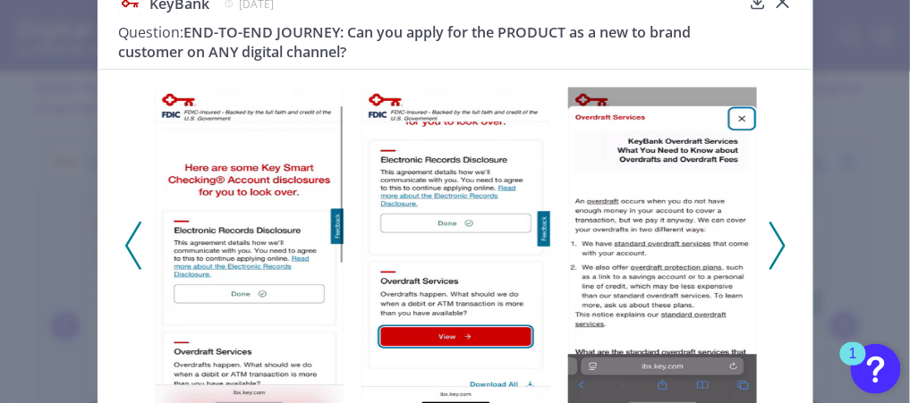
click at [126, 247] on polyline at bounding box center [132, 246] width 13 height 46
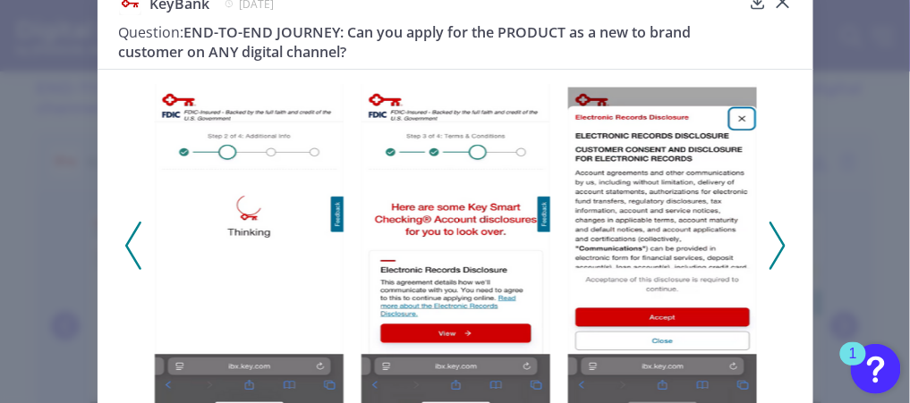
click at [126, 247] on polyline at bounding box center [132, 246] width 13 height 46
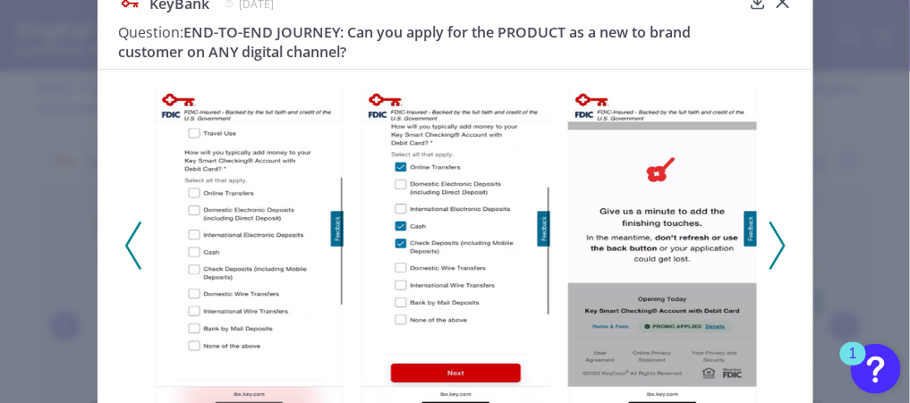
click at [126, 247] on polyline at bounding box center [132, 246] width 13 height 46
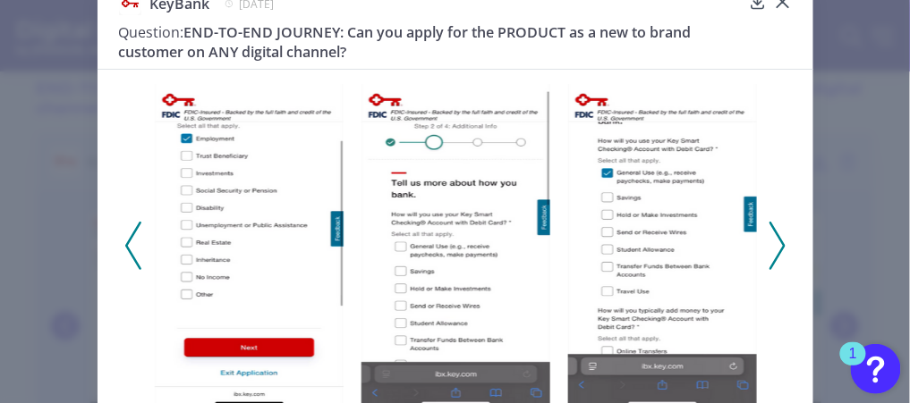
click at [126, 247] on polyline at bounding box center [132, 246] width 13 height 46
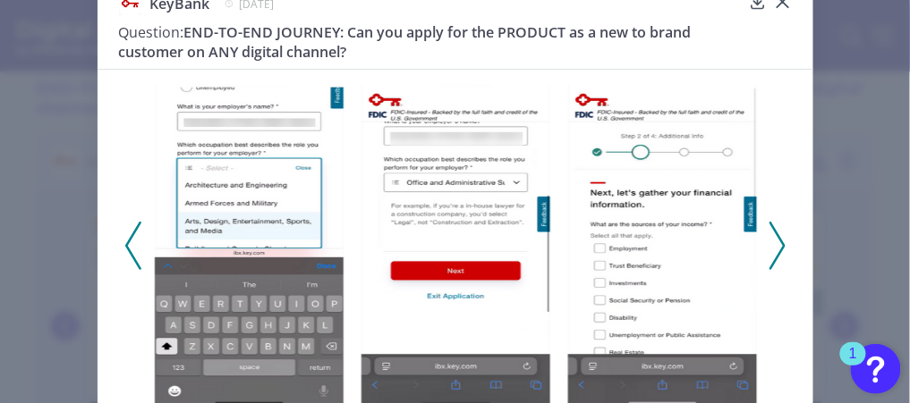
click at [126, 247] on polyline at bounding box center [132, 246] width 13 height 46
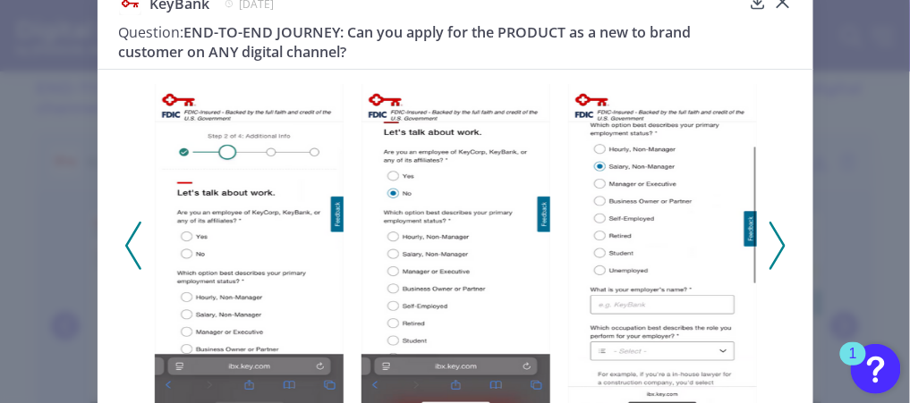
click at [126, 247] on polyline at bounding box center [132, 246] width 13 height 46
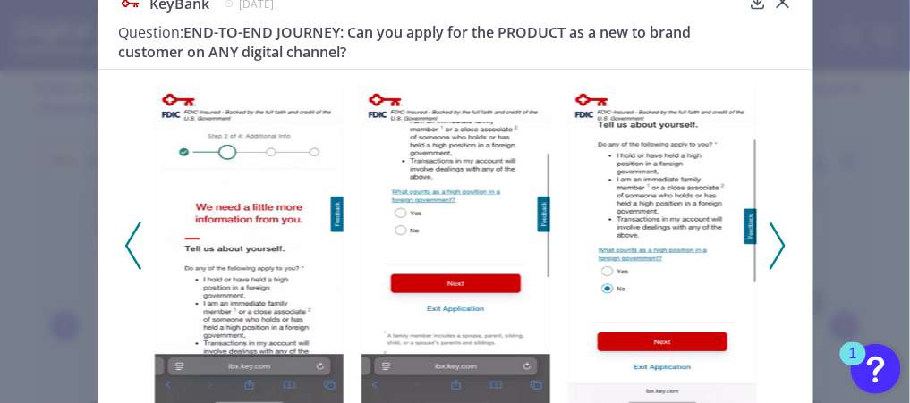
click at [126, 247] on polyline at bounding box center [132, 246] width 13 height 46
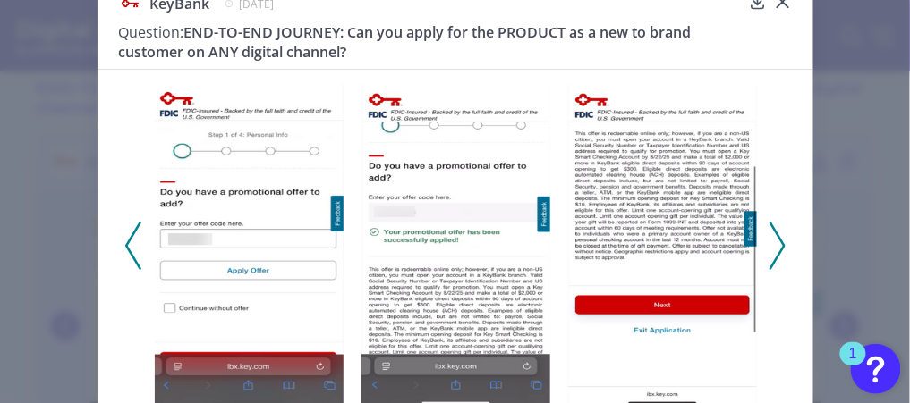
click at [126, 247] on polyline at bounding box center [132, 246] width 13 height 46
